Goal: Information Seeking & Learning: Learn about a topic

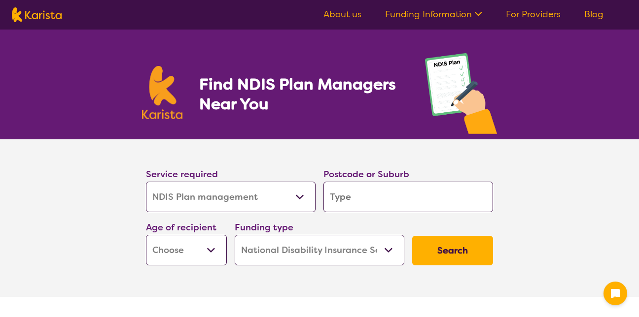
select select "NDIS Plan management"
select select "NDIS"
select select "NDIS Plan management"
select select "NDIS"
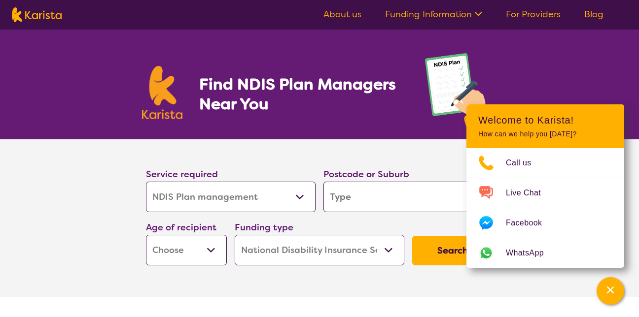
click at [395, 198] on input "search" at bounding box center [408, 197] width 170 height 31
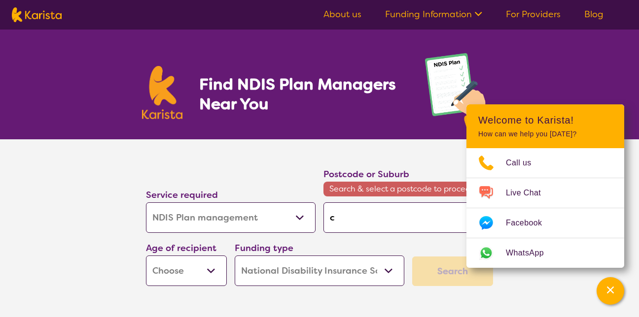
type input "c"
type input "cr"
type input "cri"
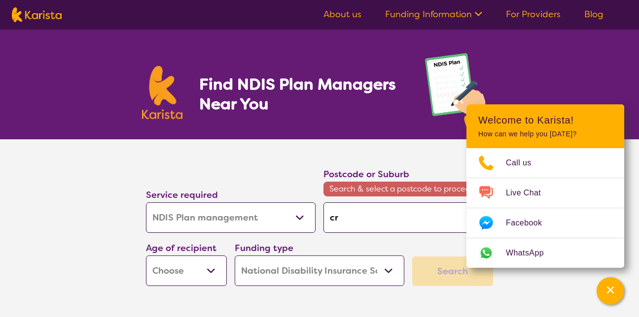
type input "cri"
type input "cria"
type input "cri"
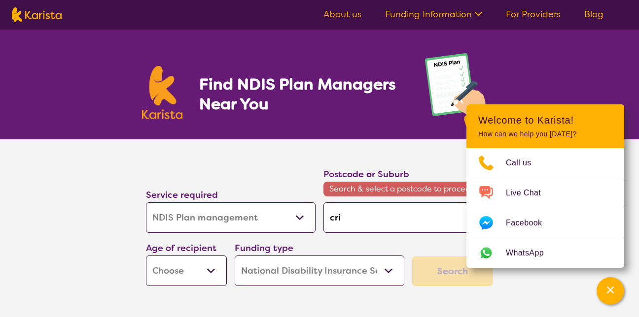
type input "cr"
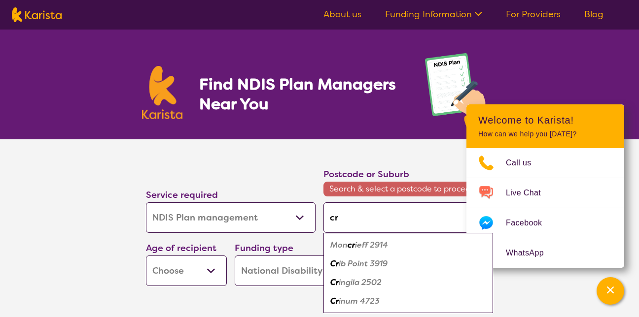
type input "cra"
type input "crai"
type input "[PERSON_NAME]"
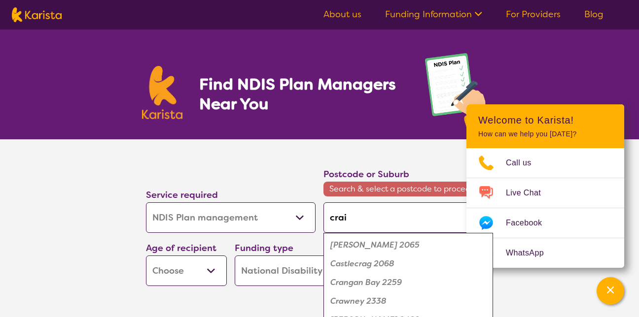
type input "[PERSON_NAME]"
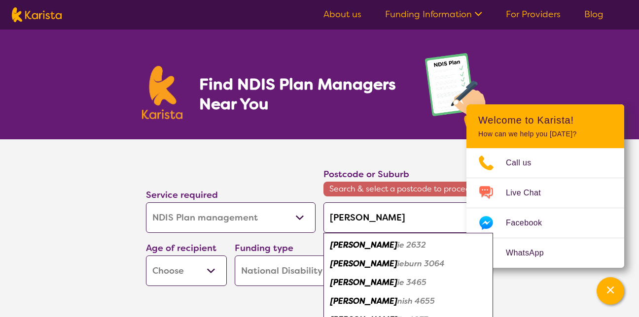
type input "craigm"
type input "craigmo"
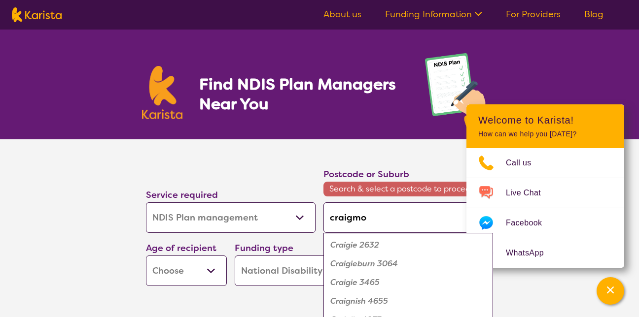
type input "craigmor"
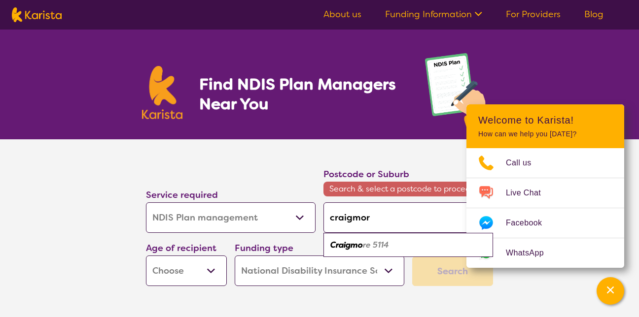
type input "craigmore"
click at [376, 241] on em "5114" at bounding box center [379, 245] width 16 height 10
type input "5114"
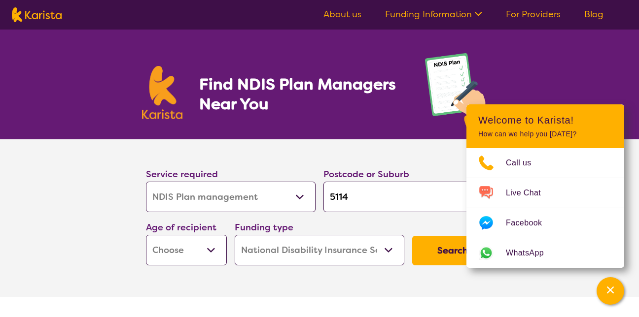
click at [210, 248] on select "Early Childhood - 0 to 9 Child - 10 to 11 Adolescent - 12 to 17 Adult - 18 to 6…" at bounding box center [186, 250] width 81 height 31
select select "AD"
click at [146, 235] on select "Early Childhood - 0 to 9 Child - 10 to 11 Adolescent - 12 to 17 Adult - 18 to 6…" at bounding box center [186, 250] width 81 height 31
select select "AD"
click at [433, 247] on button "Search" at bounding box center [452, 251] width 81 height 30
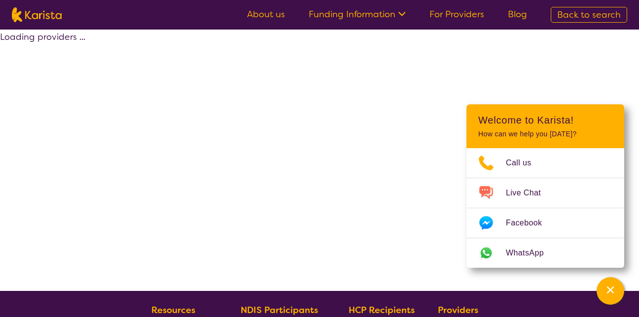
select select "by_score"
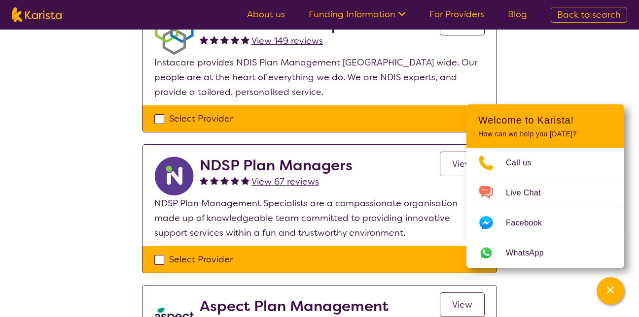
scroll to position [225, 0]
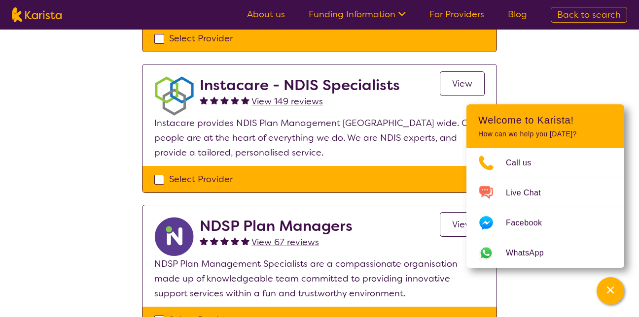
select select "NDIS Plan management"
select select "AD"
select select "NDIS"
select select "NDIS Plan management"
select select "AD"
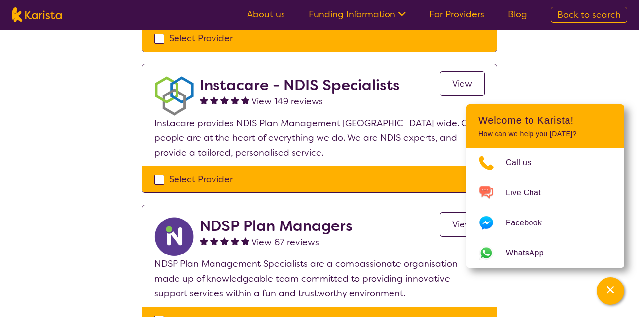
select select "NDIS"
